Goal: Entertainment & Leisure: Consume media (video, audio)

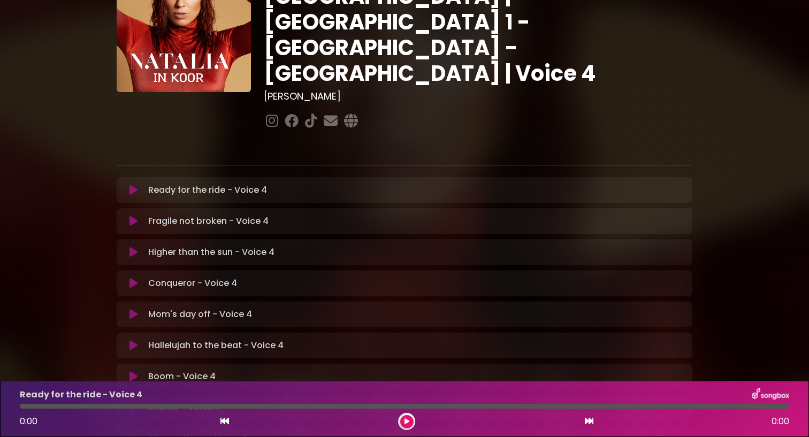
scroll to position [81, 0]
click at [136, 215] on icon at bounding box center [134, 220] width 8 height 11
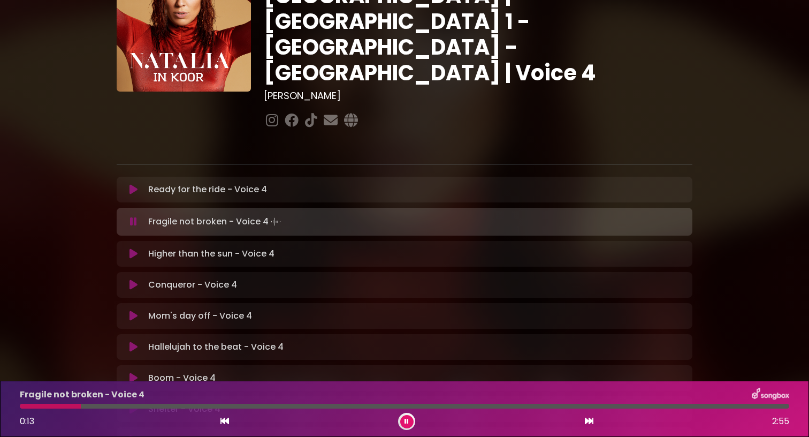
click at [22, 407] on div at bounding box center [50, 406] width 61 height 5
click at [408, 426] on button at bounding box center [406, 421] width 13 height 13
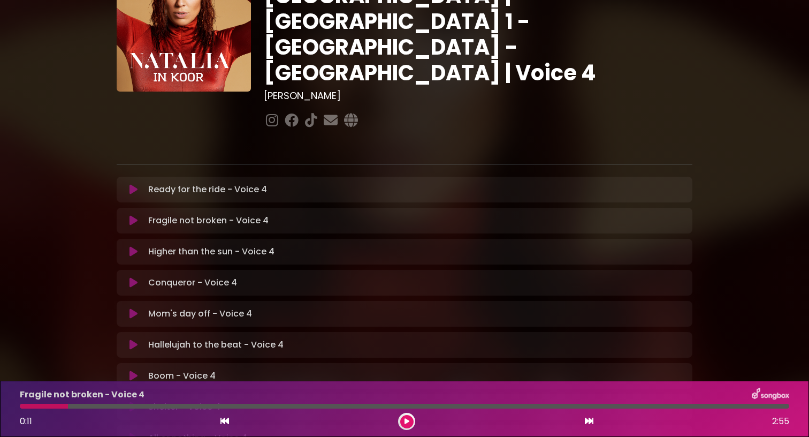
click at [408, 422] on icon at bounding box center [407, 421] width 5 height 6
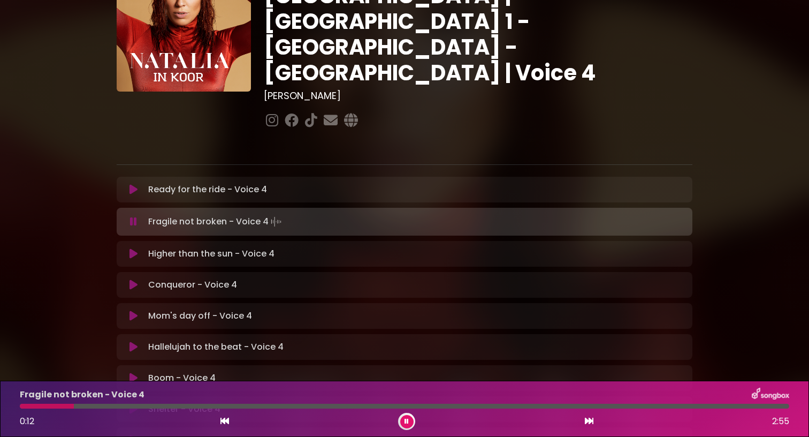
click at [24, 407] on div at bounding box center [47, 406] width 54 height 5
click at [24, 407] on div at bounding box center [23, 406] width 7 height 5
click at [175, 406] on div at bounding box center [405, 406] width 770 height 5
click at [175, 406] on div at bounding box center [143, 406] width 246 height 5
click at [407, 422] on icon at bounding box center [407, 421] width 4 height 6
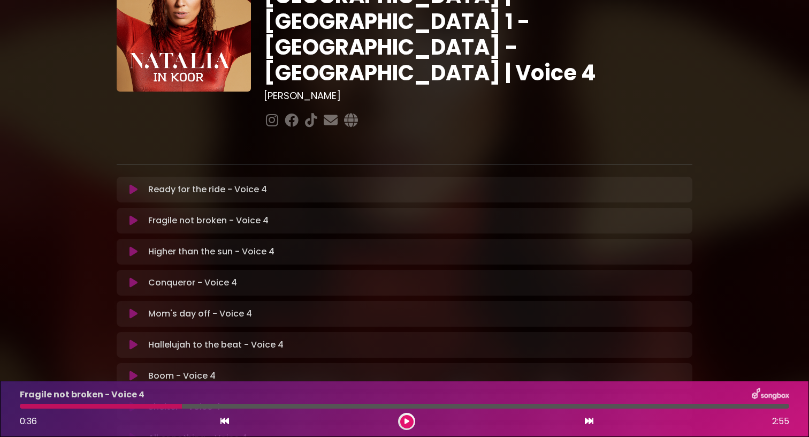
click at [407, 422] on icon at bounding box center [407, 421] width 5 height 6
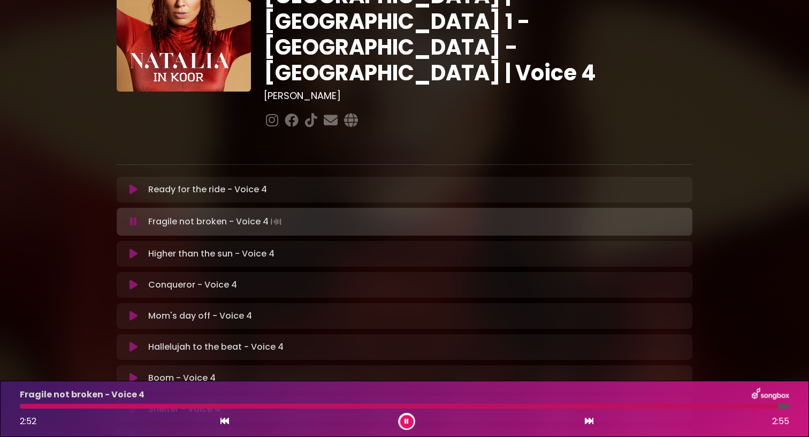
click at [407, 422] on icon at bounding box center [407, 421] width 4 height 6
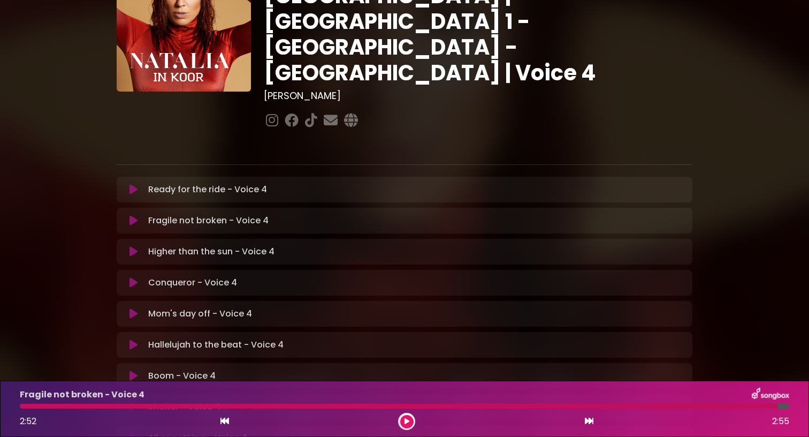
click at [135, 246] on icon at bounding box center [134, 251] width 8 height 11
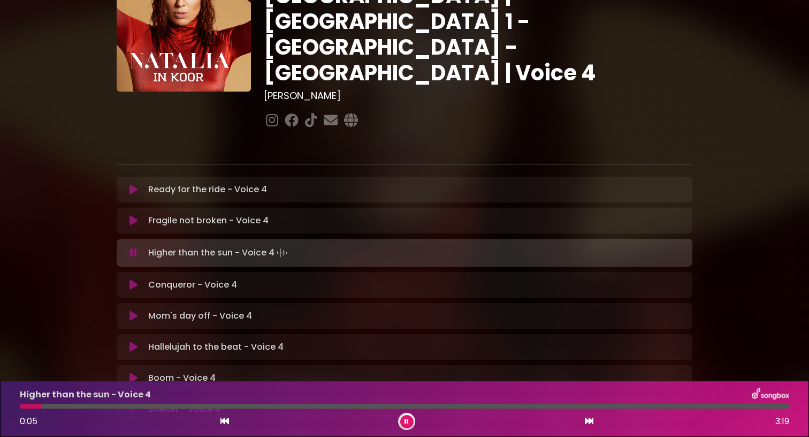
click at [81, 406] on div at bounding box center [405, 406] width 770 height 5
click at [112, 406] on div at bounding box center [405, 406] width 770 height 5
click at [101, 404] on div at bounding box center [68, 406] width 97 height 5
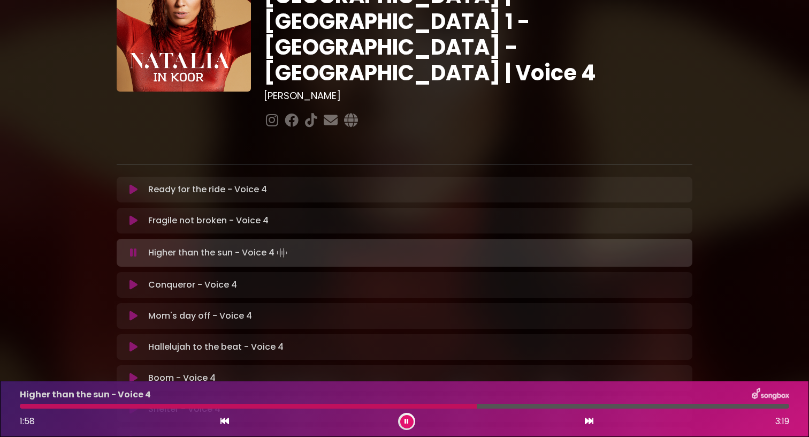
click at [506, 406] on div at bounding box center [405, 406] width 770 height 5
click at [570, 408] on div "Higher than the sun - Voice 4 2:36 3:19" at bounding box center [404, 409] width 783 height 42
click at [411, 422] on button at bounding box center [406, 421] width 13 height 13
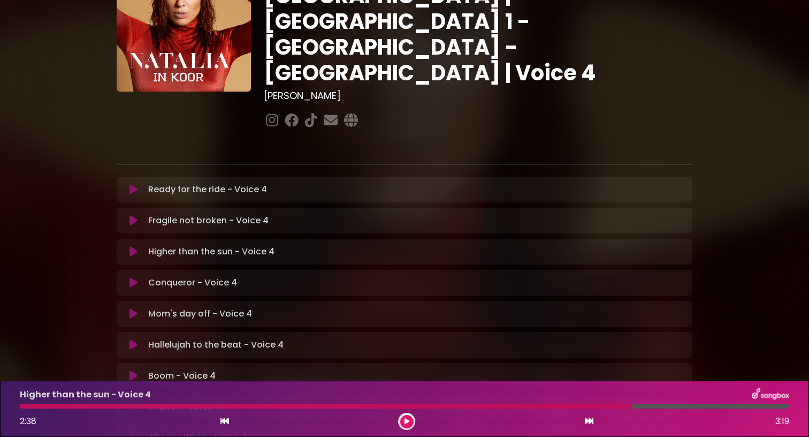
click at [605, 408] on div "Higher than the sun - Voice 4 2:38 3:19" at bounding box center [404, 409] width 783 height 42
click at [407, 422] on icon at bounding box center [407, 421] width 5 height 6
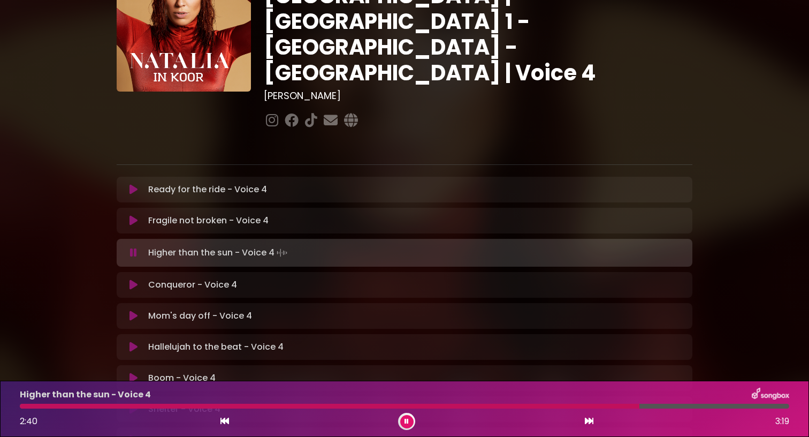
click at [575, 407] on div at bounding box center [330, 406] width 620 height 5
click at [576, 407] on div at bounding box center [314, 406] width 588 height 5
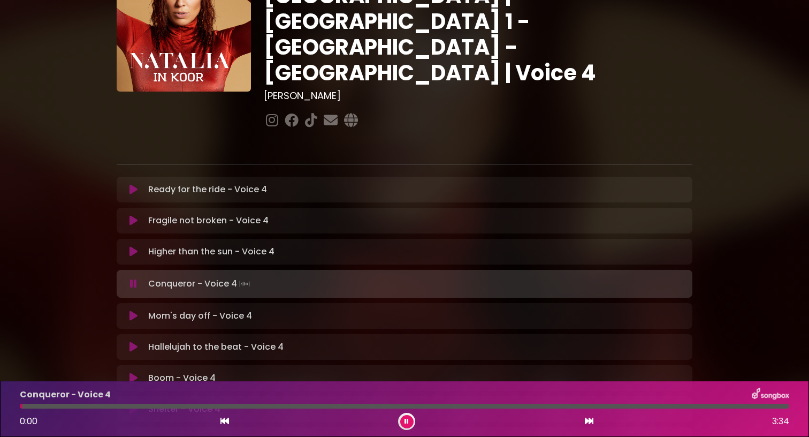
click at [407, 422] on icon at bounding box center [407, 421] width 4 height 6
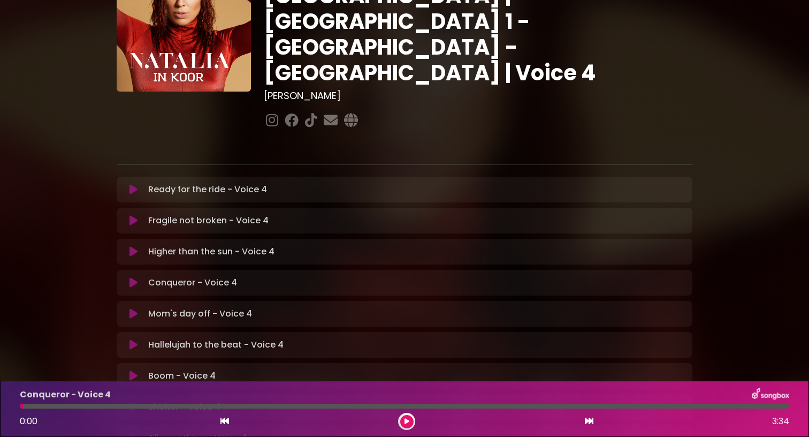
click at [402, 418] on button at bounding box center [406, 421] width 13 height 13
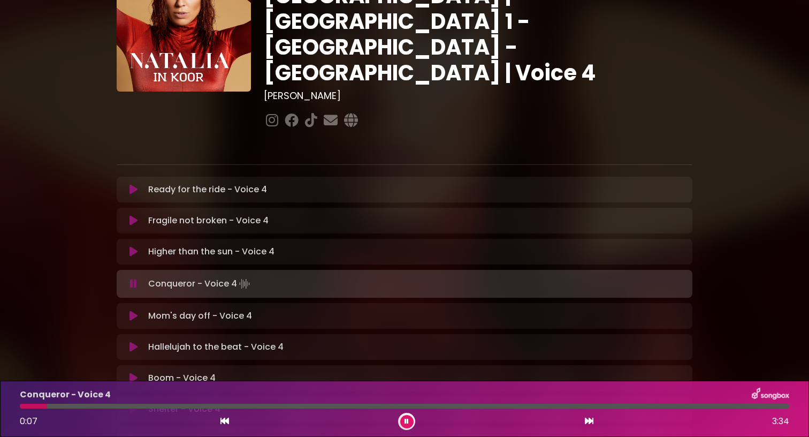
click at [87, 408] on div "Conqueror - Voice 4 0:07 3:34" at bounding box center [404, 409] width 783 height 42
click at [87, 406] on div at bounding box center [405, 406] width 770 height 5
click at [100, 406] on div at bounding box center [74, 406] width 108 height 5
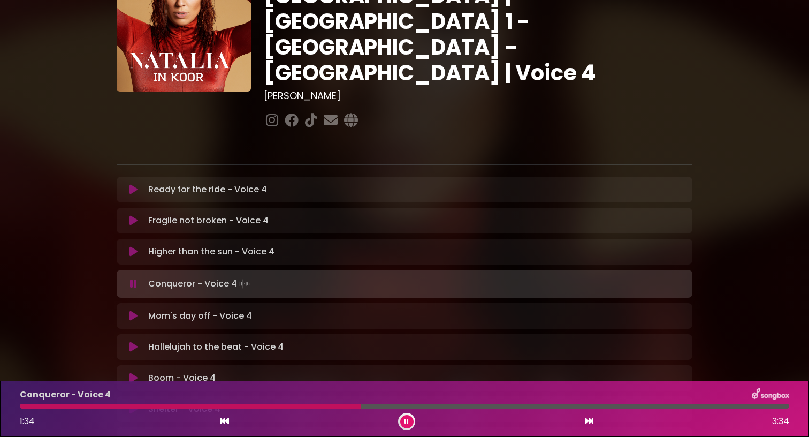
click at [408, 420] on icon at bounding box center [407, 421] width 4 height 6
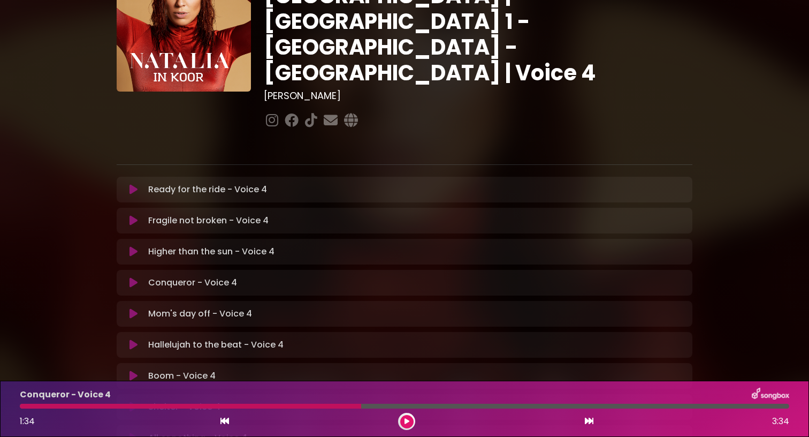
click at [408, 418] on icon at bounding box center [407, 421] width 5 height 6
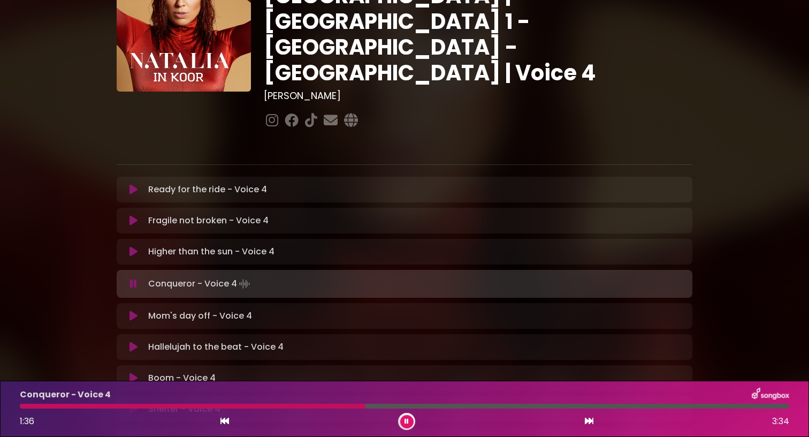
click at [505, 406] on div at bounding box center [405, 406] width 770 height 5
click at [546, 408] on div "Conqueror - Voice 4 2:19 3:34" at bounding box center [404, 409] width 783 height 42
click at [139, 310] on button at bounding box center [133, 315] width 21 height 11
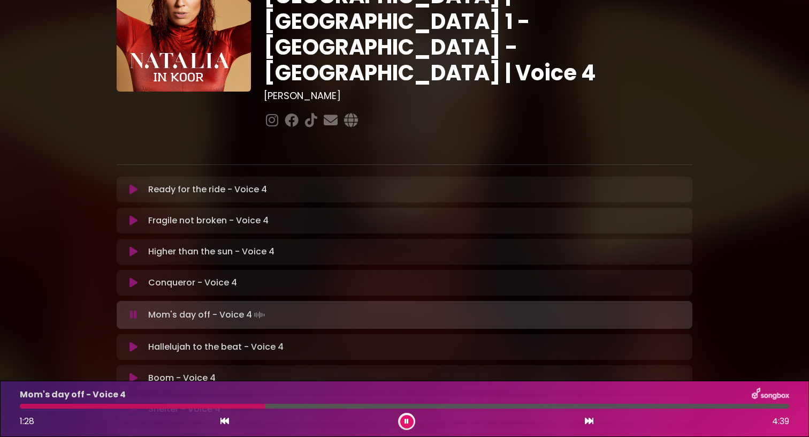
click at [137, 342] on icon at bounding box center [134, 347] width 8 height 11
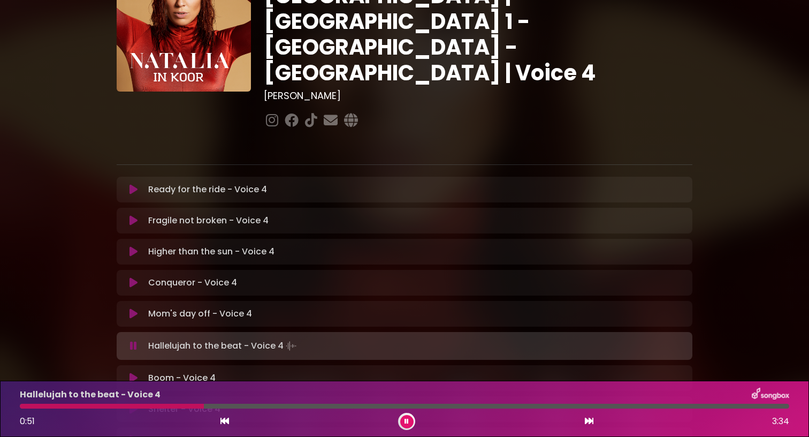
click at [26, 407] on div at bounding box center [112, 406] width 184 height 5
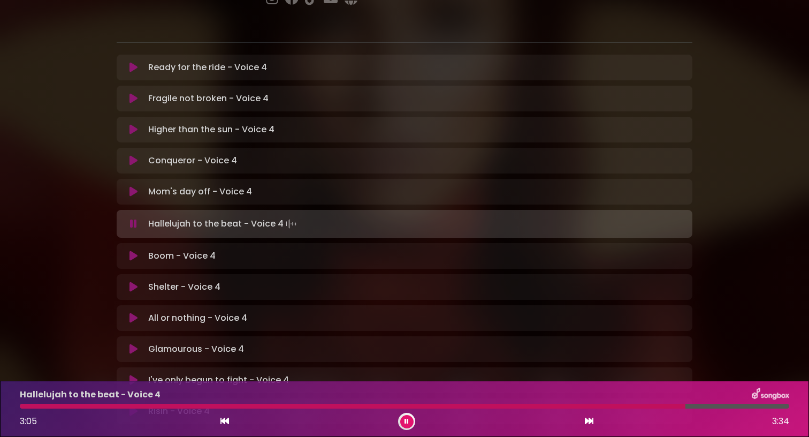
scroll to position [216, 0]
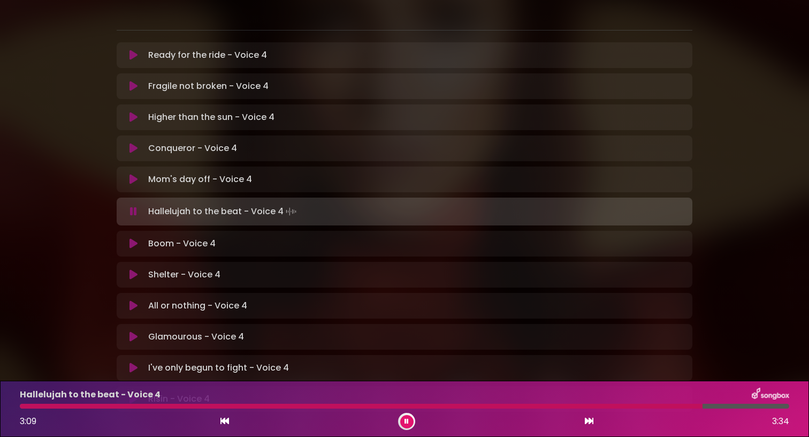
click at [134, 238] on icon at bounding box center [134, 243] width 8 height 11
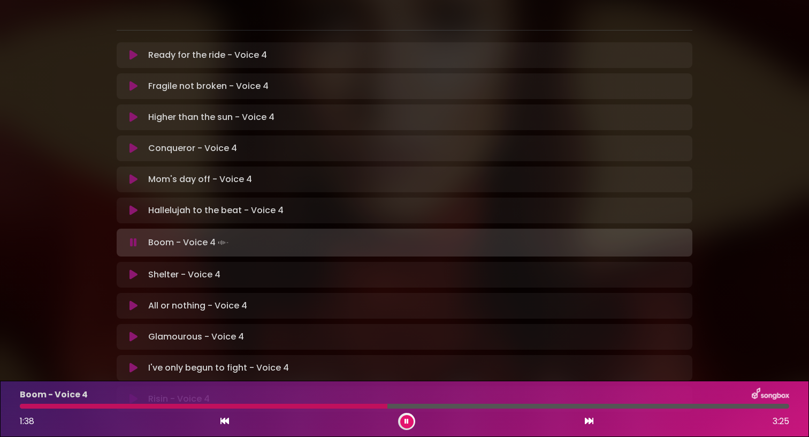
click at [407, 419] on icon at bounding box center [407, 421] width 4 height 6
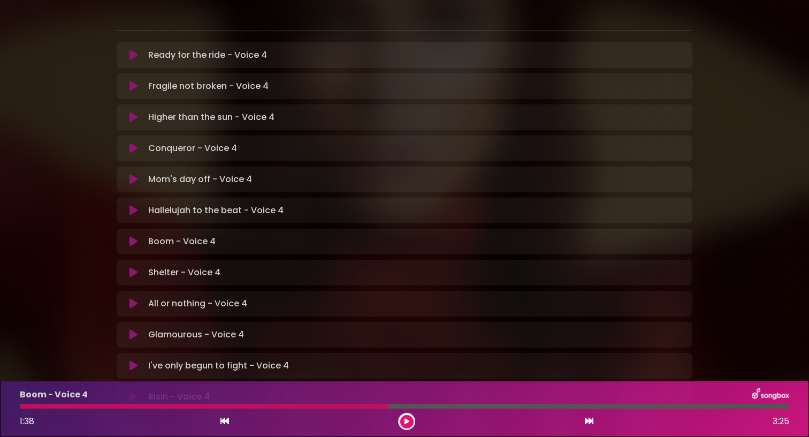
click at [407, 419] on icon at bounding box center [407, 421] width 5 height 6
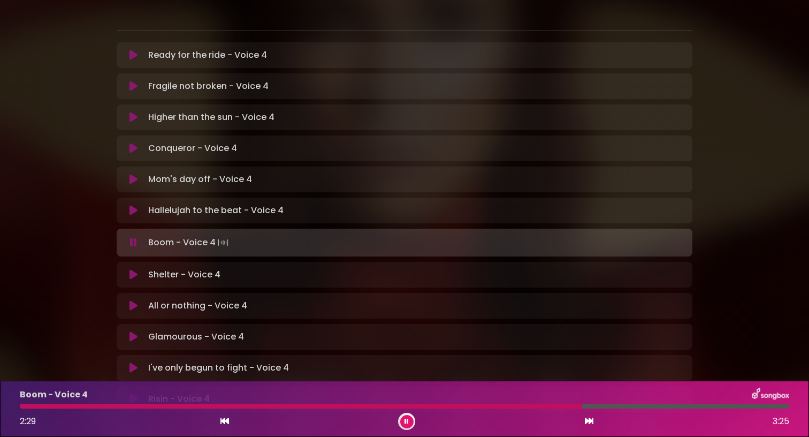
click at [409, 420] on button at bounding box center [406, 421] width 13 height 13
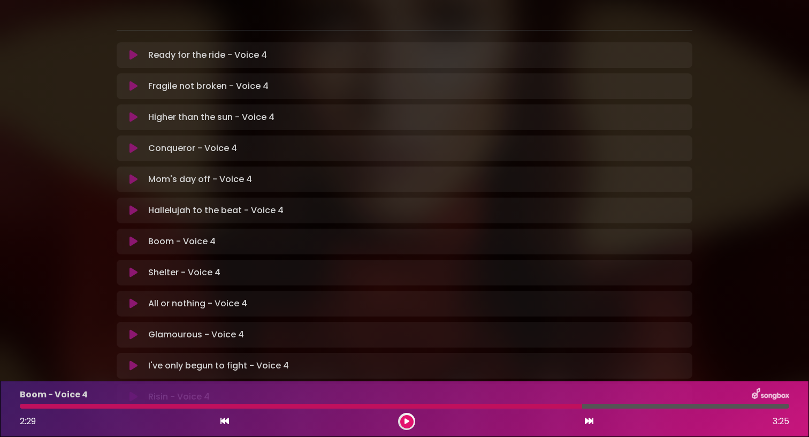
click at [474, 407] on div at bounding box center [301, 406] width 563 height 5
click at [408, 419] on icon at bounding box center [407, 421] width 5 height 6
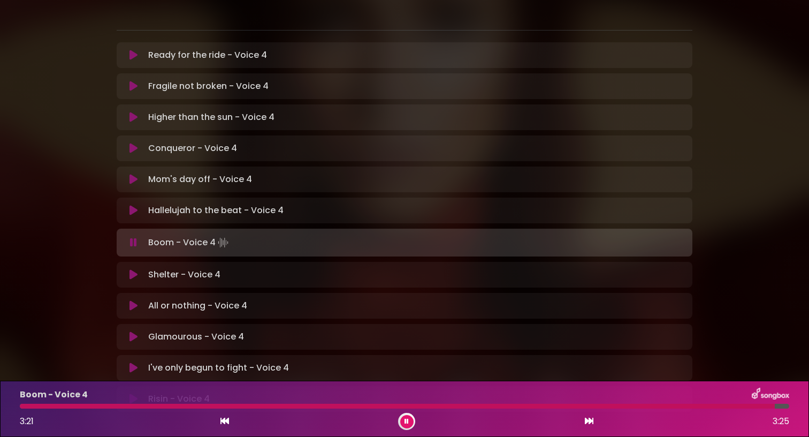
click at [408, 419] on icon at bounding box center [407, 421] width 4 height 6
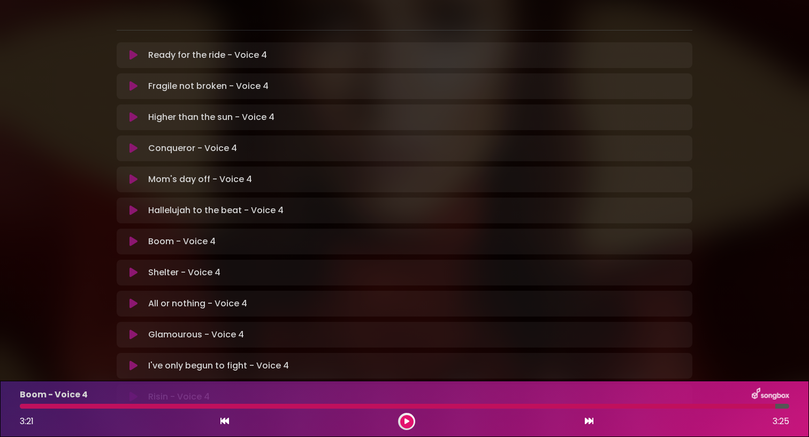
click at [134, 267] on icon at bounding box center [134, 272] width 8 height 11
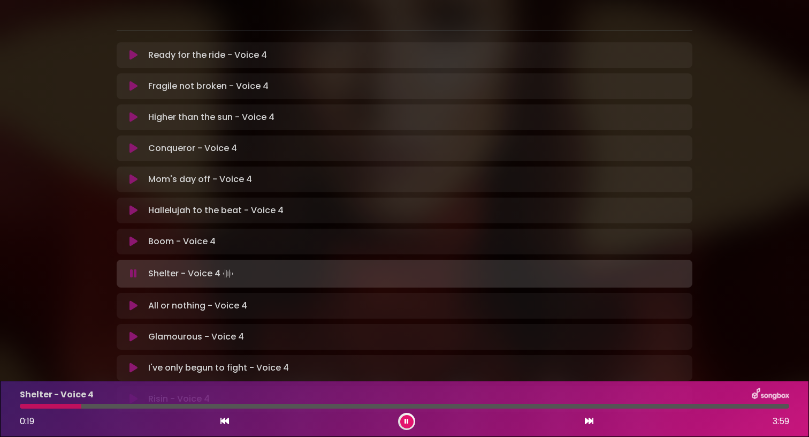
click at [128, 408] on div at bounding box center [405, 406] width 770 height 5
click at [124, 407] on div at bounding box center [80, 406] width 121 height 5
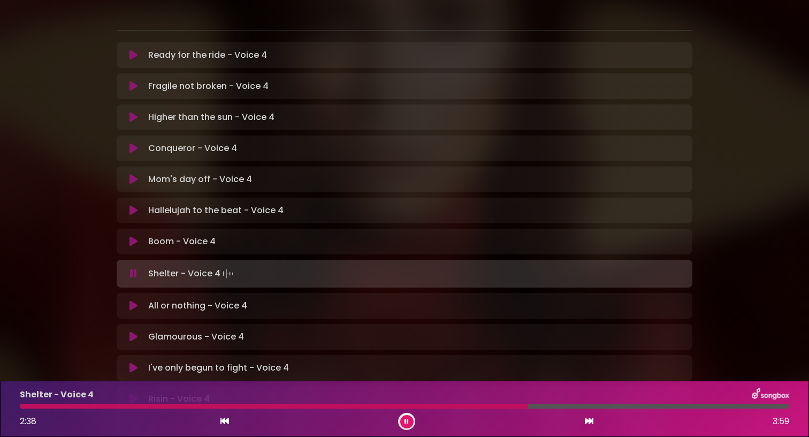
click at [570, 406] on div at bounding box center [405, 406] width 770 height 5
click at [711, 406] on div at bounding box center [375, 406] width 710 height 5
click at [702, 408] on div "Shelter - Voice 4 3:37 3:59" at bounding box center [404, 409] width 783 height 42
click at [701, 406] on div at bounding box center [371, 406] width 703 height 5
click at [701, 406] on div at bounding box center [369, 406] width 698 height 5
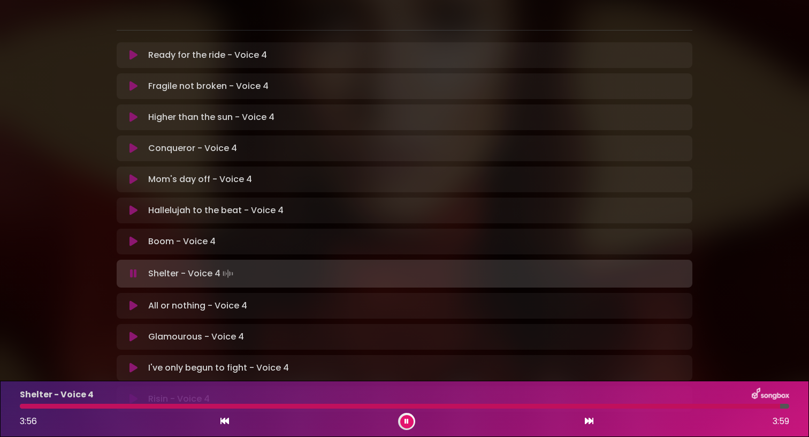
click at [406, 422] on icon at bounding box center [407, 421] width 4 height 6
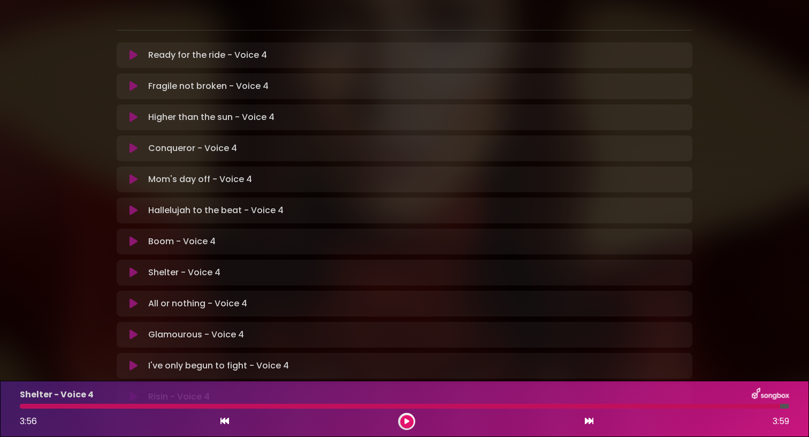
click at [135, 298] on icon at bounding box center [134, 303] width 8 height 11
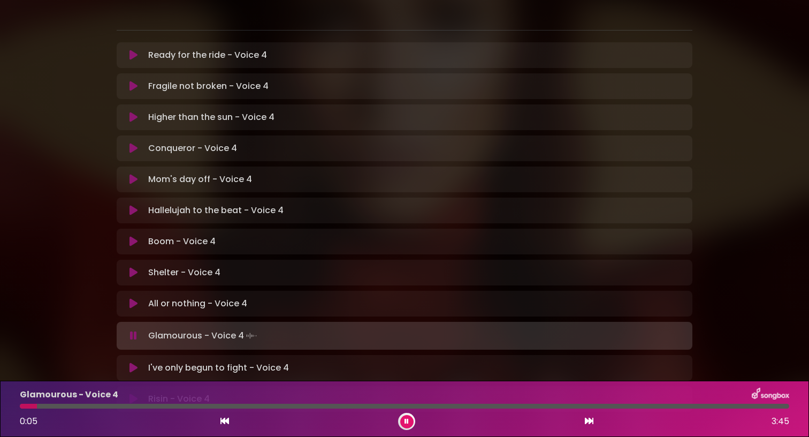
click at [107, 406] on div at bounding box center [405, 406] width 770 height 5
click at [407, 418] on icon at bounding box center [407, 421] width 4 height 6
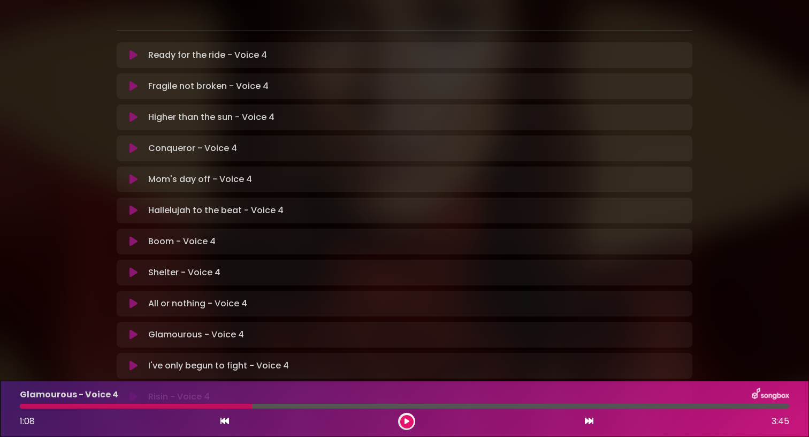
click at [406, 420] on icon at bounding box center [407, 421] width 5 height 6
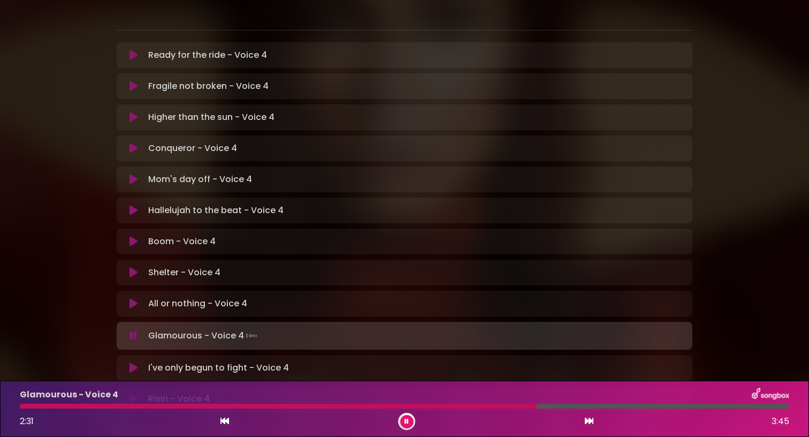
click at [489, 408] on div at bounding box center [278, 406] width 517 height 5
click at [406, 419] on icon at bounding box center [407, 421] width 4 height 6
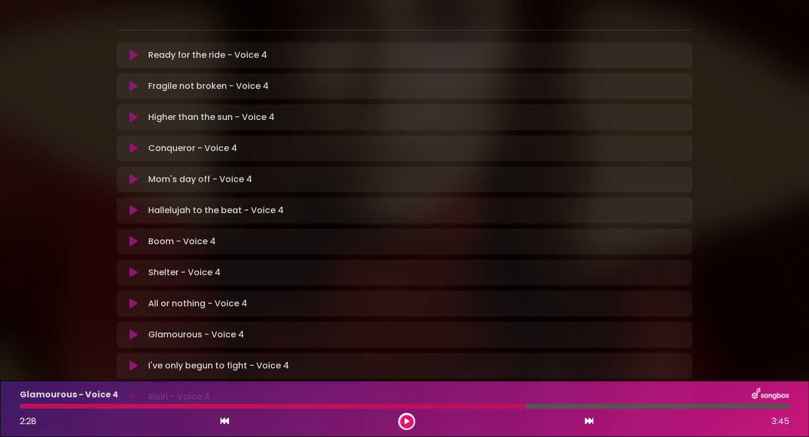
click at [406, 419] on icon at bounding box center [407, 421] width 5 height 6
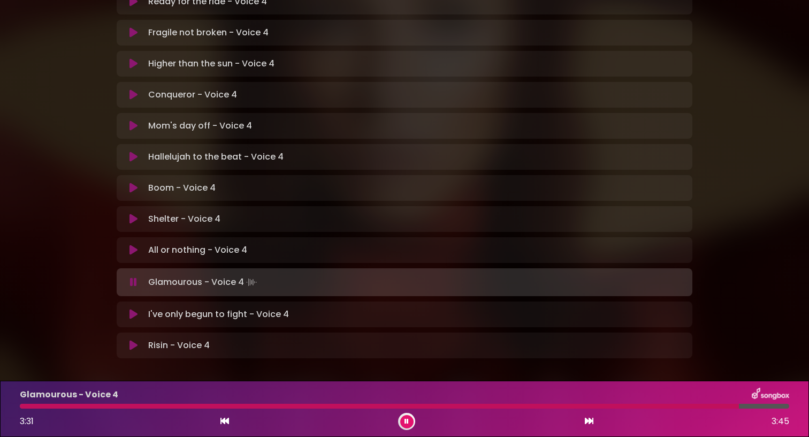
scroll to position [273, 0]
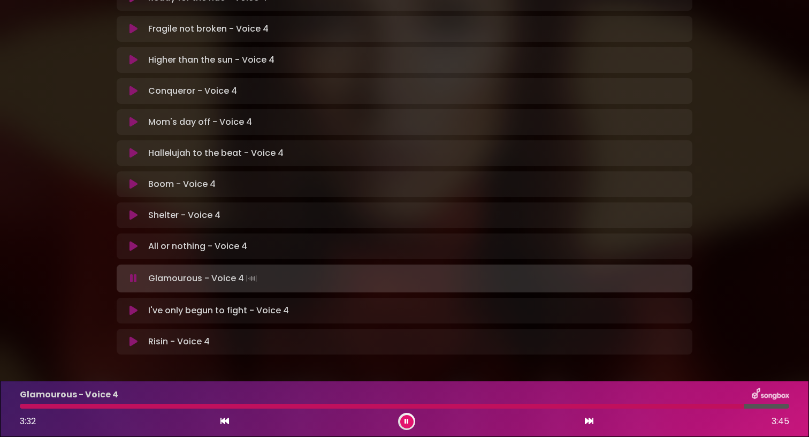
click at [130, 305] on icon at bounding box center [134, 310] width 8 height 11
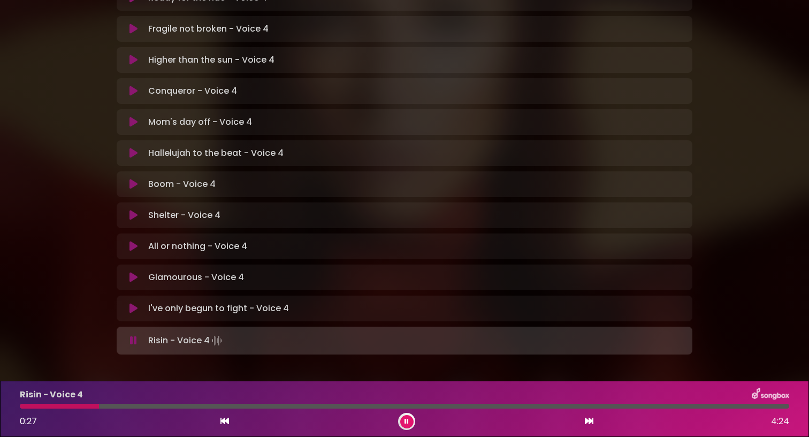
click at [25, 408] on div at bounding box center [59, 406] width 79 height 5
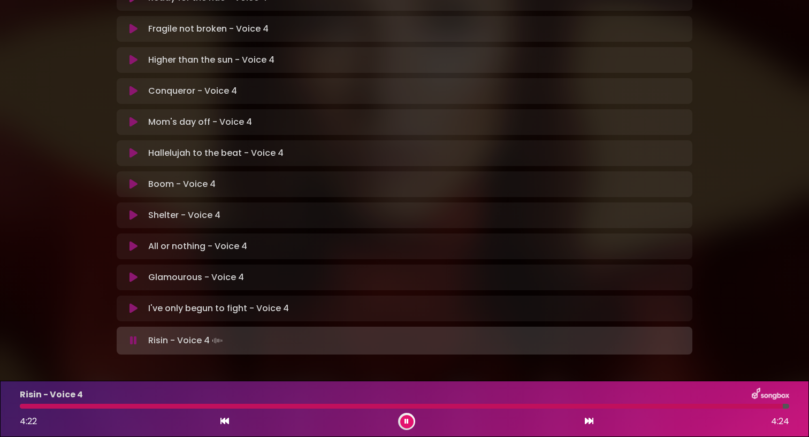
click at [406, 420] on icon at bounding box center [407, 421] width 4 height 6
